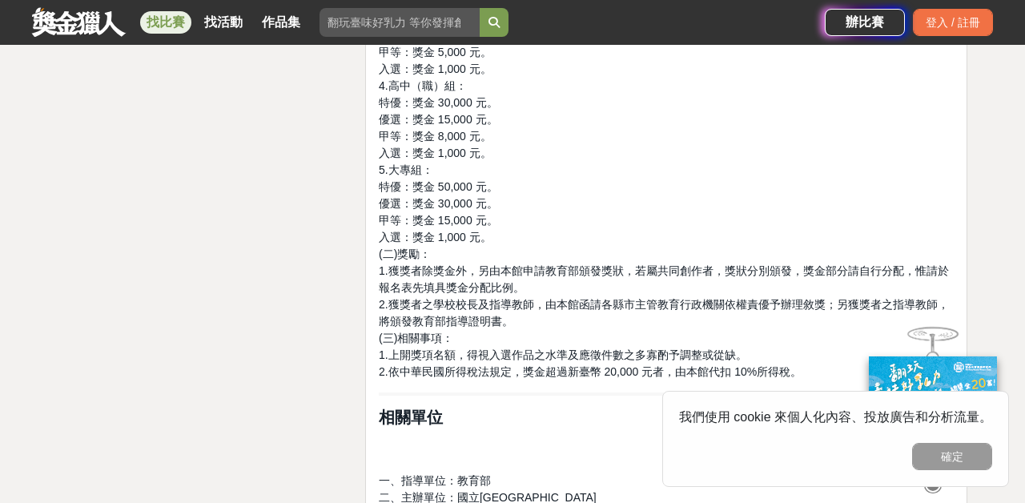
scroll to position [2988, 0]
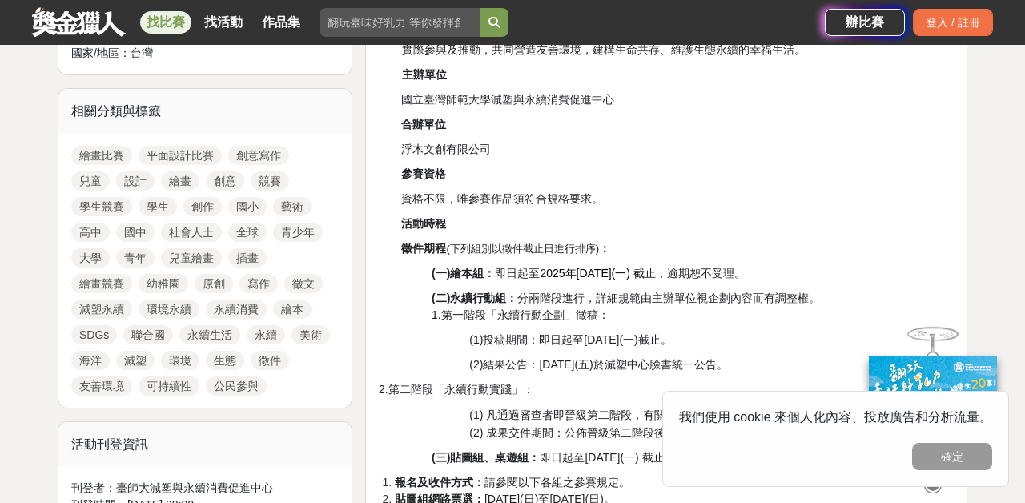
scroll to position [689, 0]
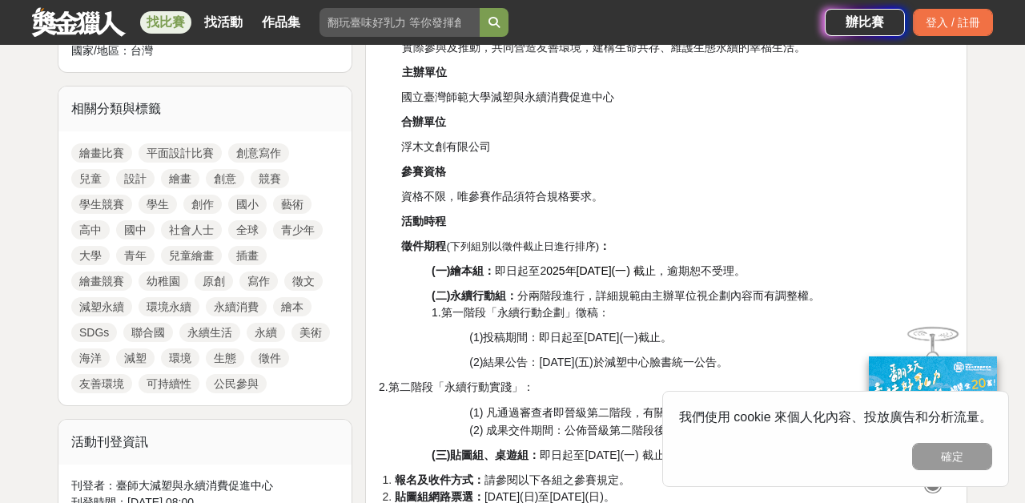
click at [157, 302] on link "環境永續" at bounding box center [169, 306] width 61 height 19
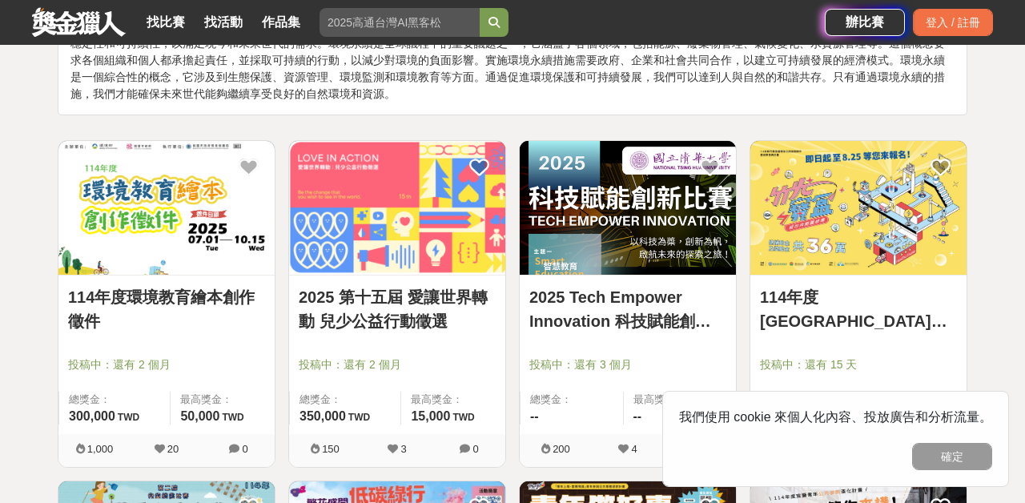
scroll to position [163, 0]
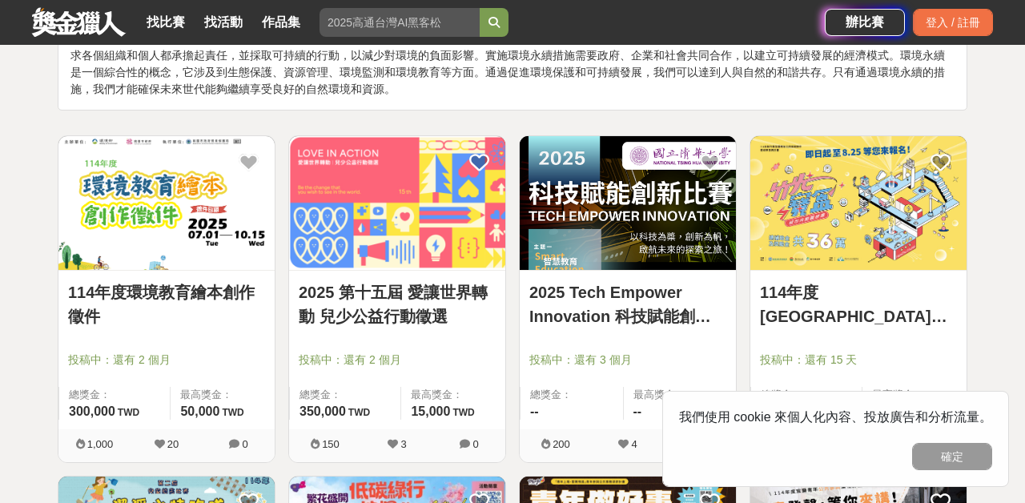
click at [139, 190] on img at bounding box center [166, 203] width 216 height 134
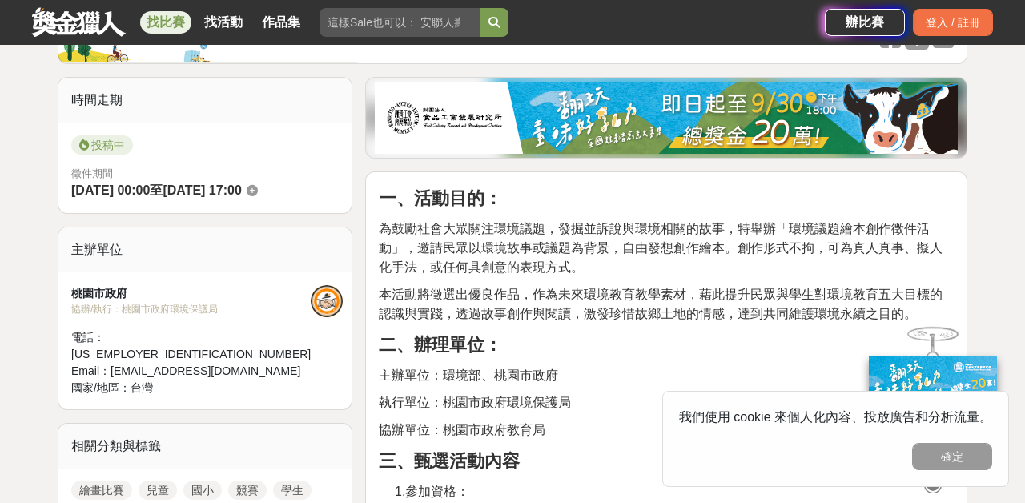
scroll to position [393, 0]
